Goal: Task Accomplishment & Management: Complete application form

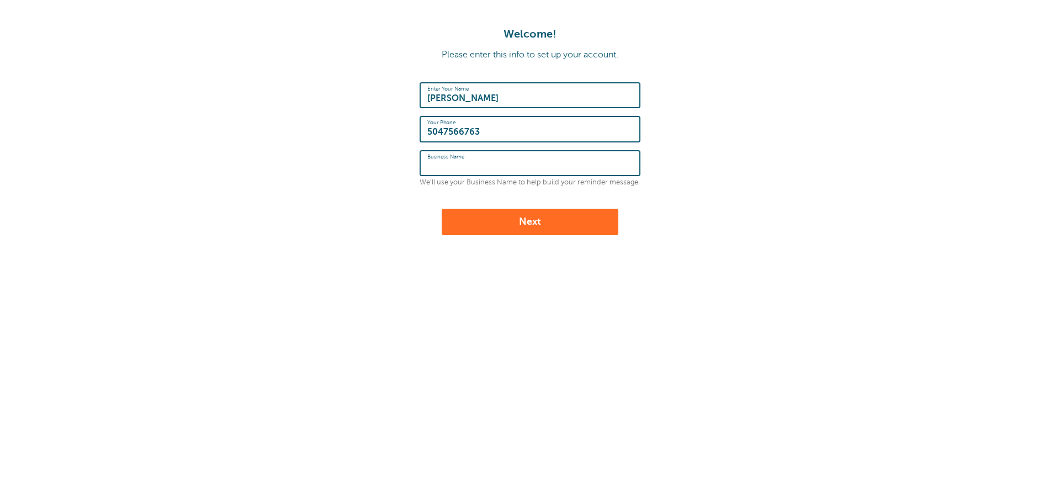
click at [513, 229] on button "Next" at bounding box center [530, 222] width 177 height 27
click at [456, 162] on input "Business Name" at bounding box center [529, 163] width 205 height 24
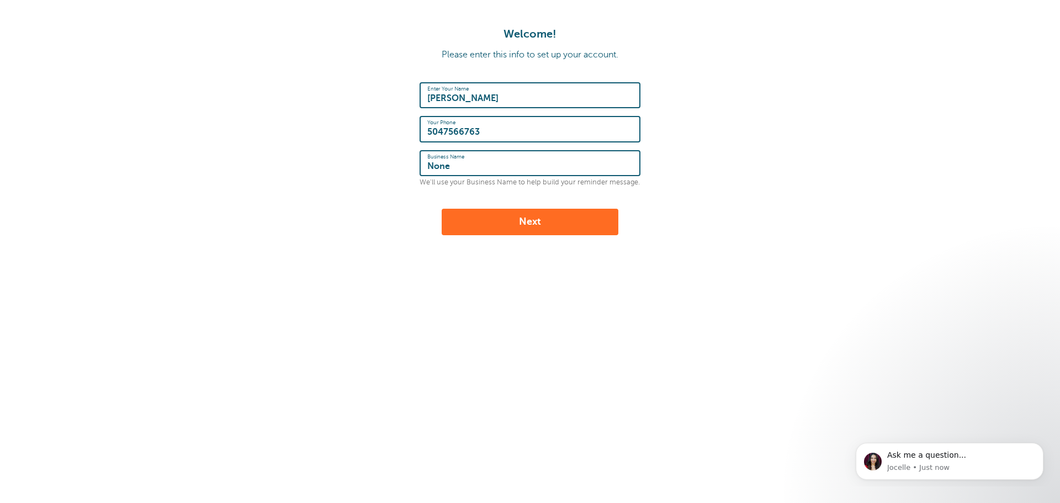
type input "None"
click at [512, 223] on button "Next" at bounding box center [530, 222] width 177 height 27
